Goal: Information Seeking & Learning: Learn about a topic

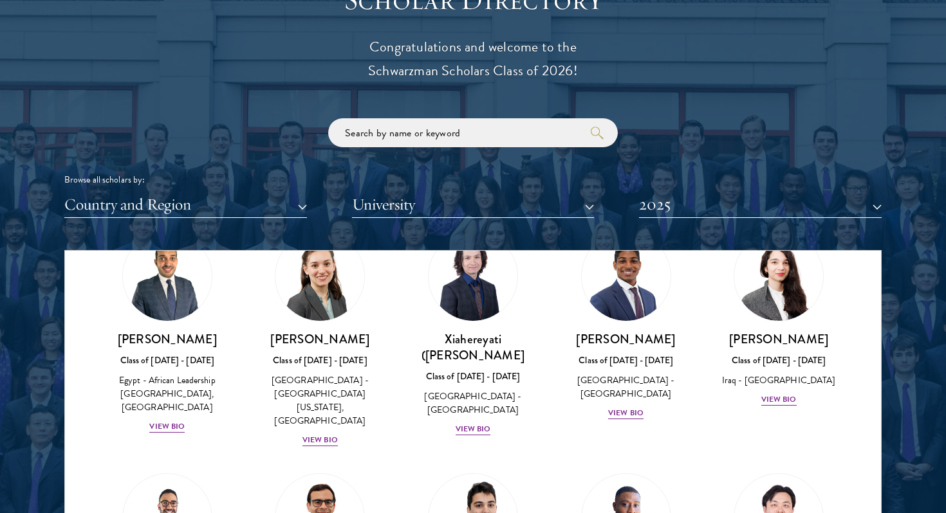
scroll to position [107, 0]
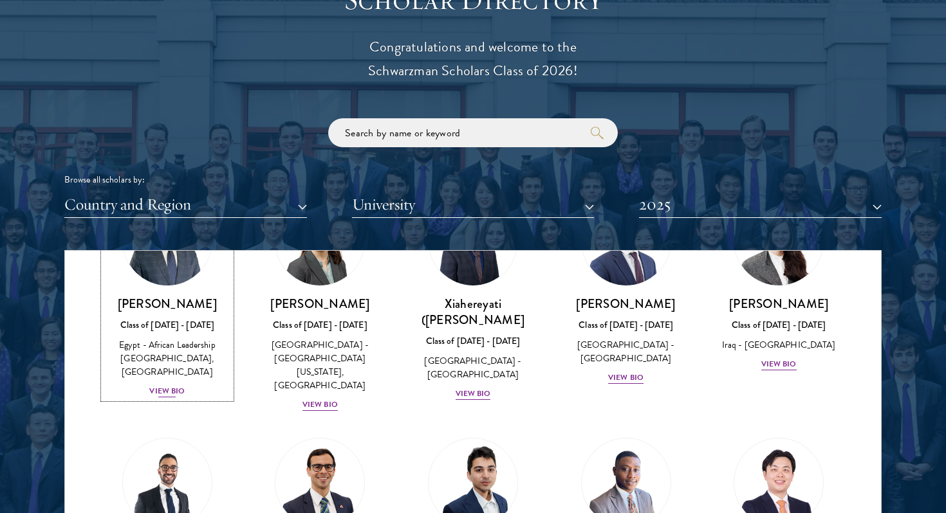
click at [178, 393] on div "View Bio" at bounding box center [166, 391] width 35 height 12
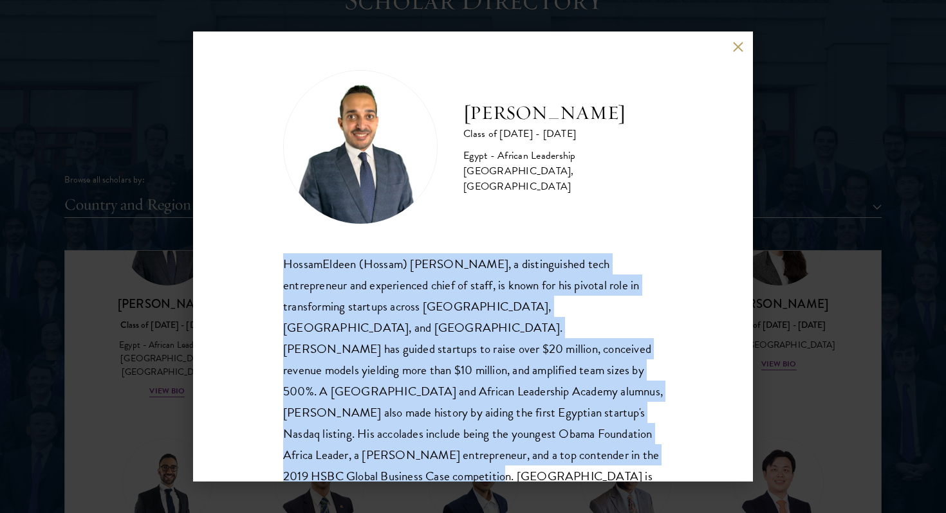
drag, startPoint x: 277, startPoint y: 265, endPoint x: 554, endPoint y: 465, distance: 341.9
click at [554, 465] on div "HossamEldeen Abdelfatah Class of [DATE] - [DATE] [GEOGRAPHIC_DATA] - African Le…" at bounding box center [473, 257] width 560 height 450
copy div "HossamEldeen (Hossam) [PERSON_NAME], a distinguished tech entrepreneur and expe…"
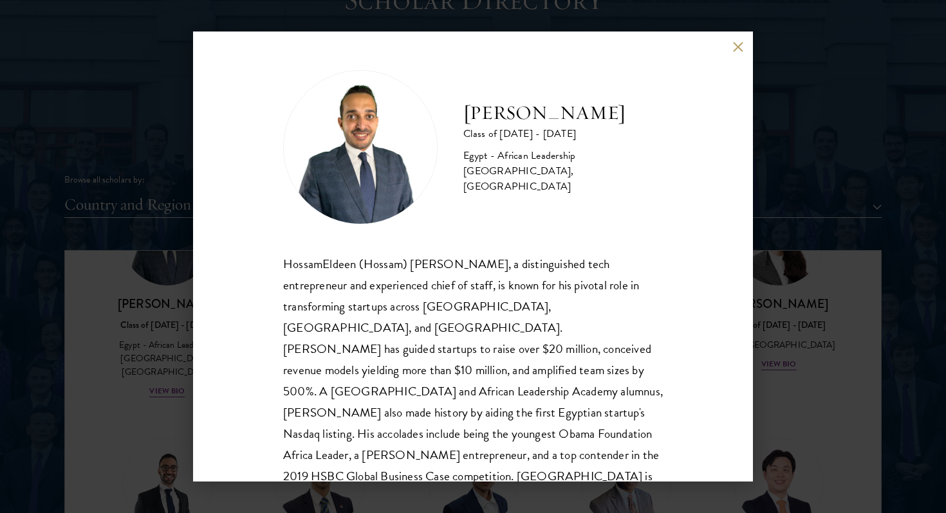
click at [854, 329] on div "HossamEldeen Abdelfatah Class of [DATE] - [DATE] [GEOGRAPHIC_DATA] - African Le…" at bounding box center [473, 256] width 946 height 513
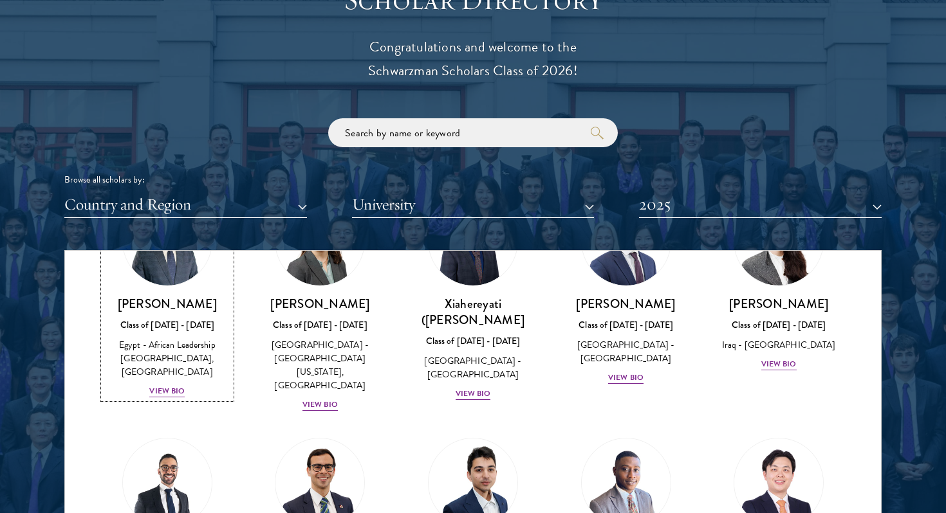
scroll to position [52, 0]
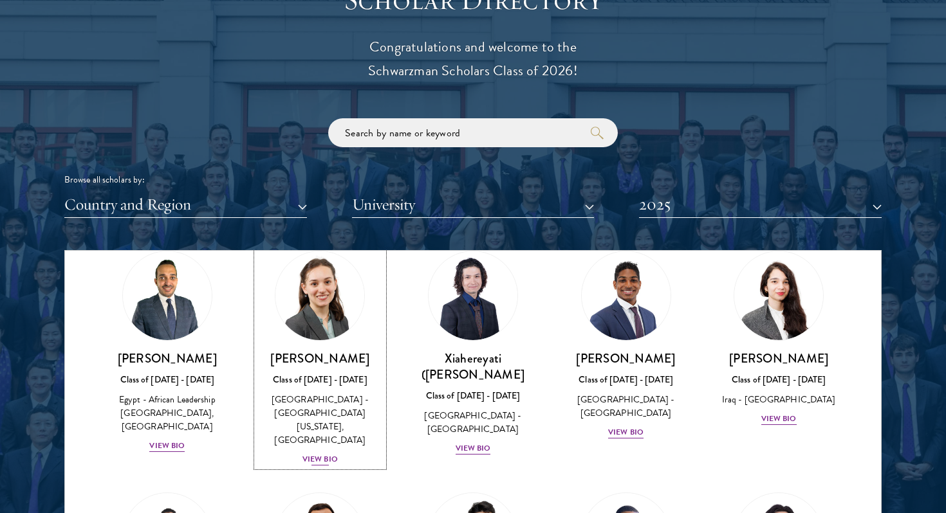
click at [329, 453] on div "View Bio" at bounding box center [319, 459] width 35 height 12
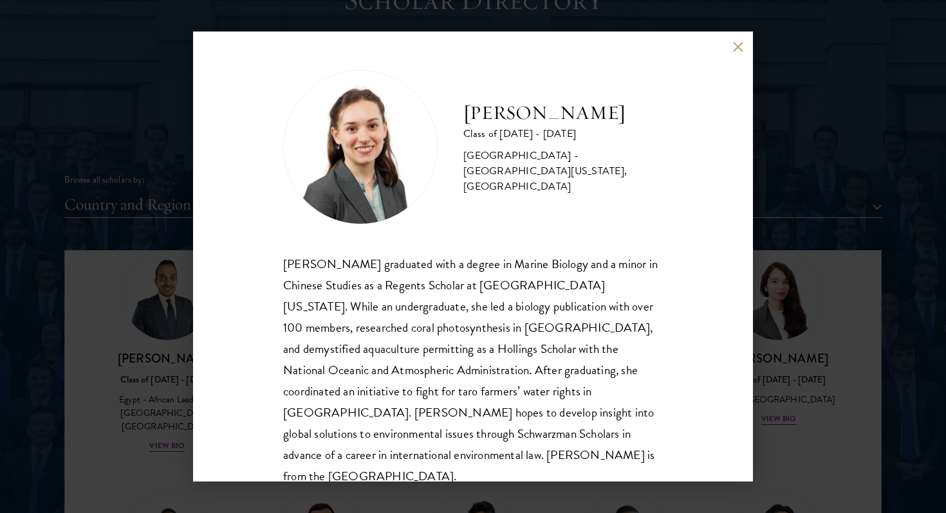
click at [767, 376] on div "[PERSON_NAME] Class of [DATE] - [DATE] [GEOGRAPHIC_DATA] - [GEOGRAPHIC_DATA][US…" at bounding box center [473, 256] width 946 height 513
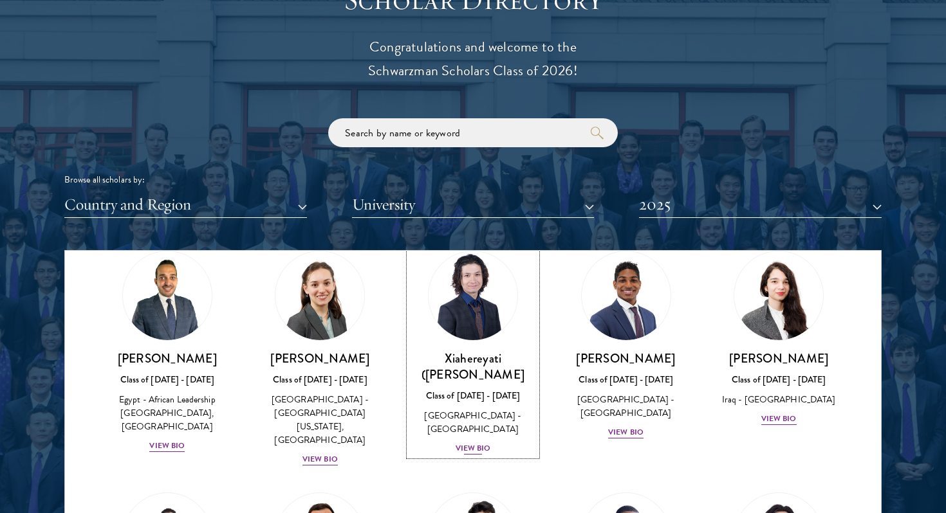
click at [484, 443] on div "View Bio" at bounding box center [472, 449] width 35 height 12
